Goal: Navigation & Orientation: Go to known website

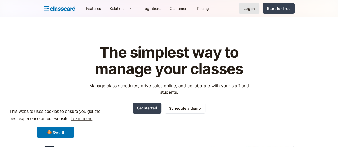
click at [255, 8] on div "Log in" at bounding box center [248, 9] width 11 height 6
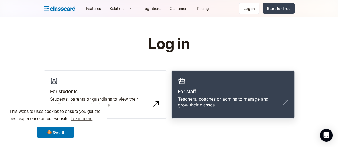
click at [242, 101] on div "Teachers, coaches or admins to manage and grow their classes" at bounding box center [227, 102] width 99 height 12
